Goal: Task Accomplishment & Management: Manage account settings

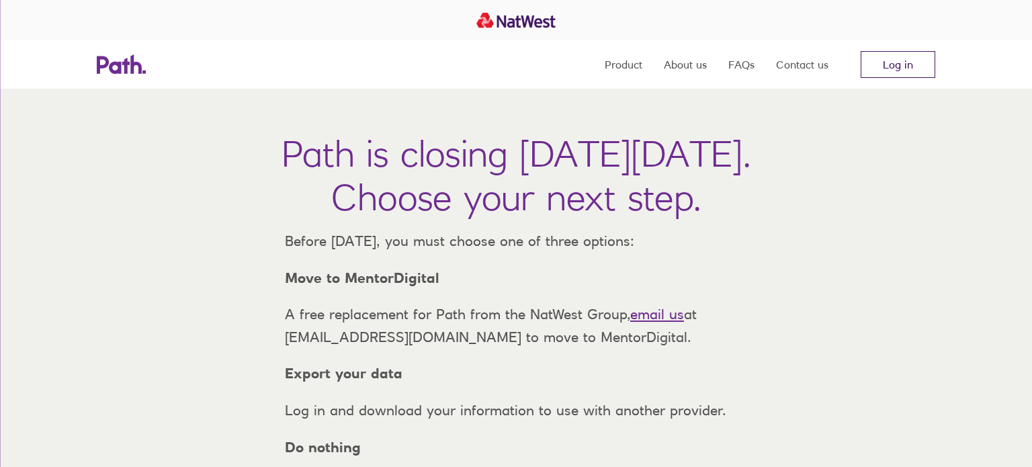
click at [895, 64] on link "Log in" at bounding box center [898, 64] width 75 height 27
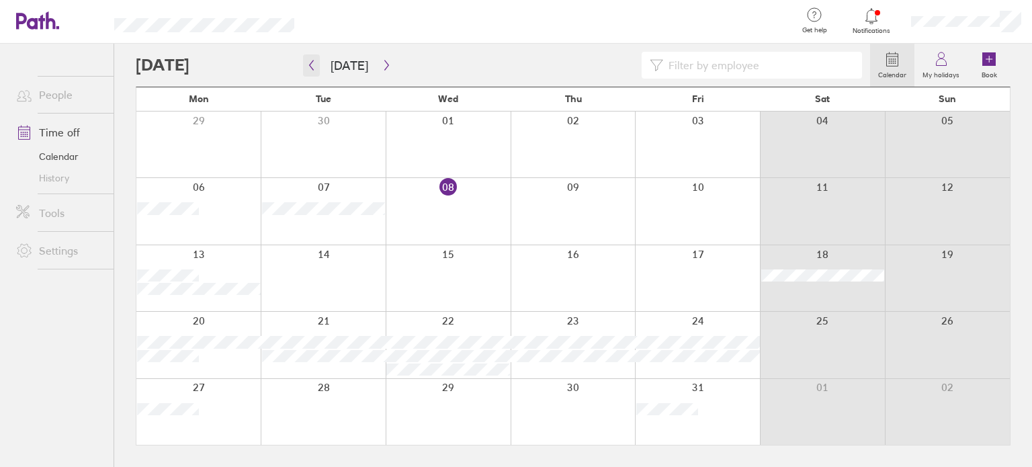
click at [314, 67] on icon "button" at bounding box center [311, 65] width 10 height 11
